Goal: Use online tool/utility: Use online tool/utility

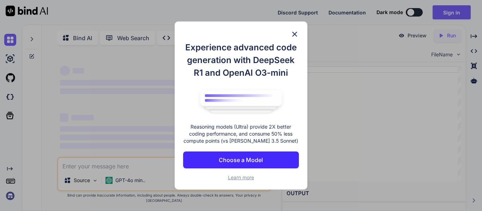
click at [294, 32] on img at bounding box center [295, 34] width 8 height 8
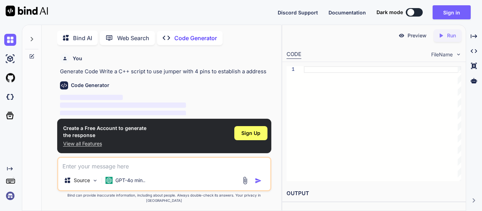
type textarea "x"
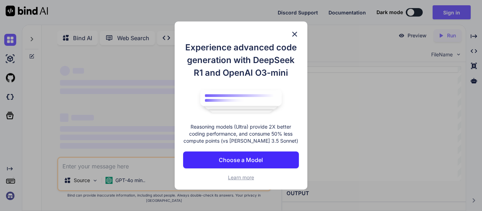
type textarea "x"
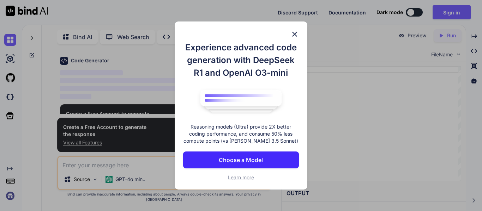
scroll to position [25, 0]
click at [268, 156] on button "Choose a Model" at bounding box center [241, 160] width 116 height 17
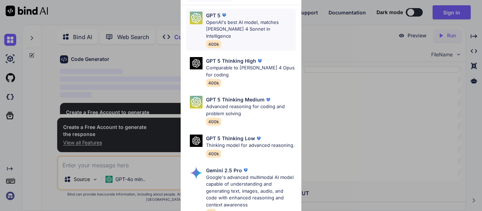
click at [237, 31] on p "OpenAI's best AI model, matches [PERSON_NAME] 4 Sonnet in Intelligence" at bounding box center [251, 29] width 90 height 21
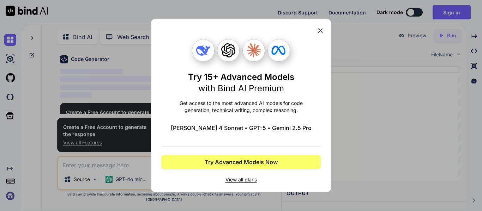
click at [318, 30] on icon at bounding box center [321, 31] width 8 height 8
